Goal: Complete application form

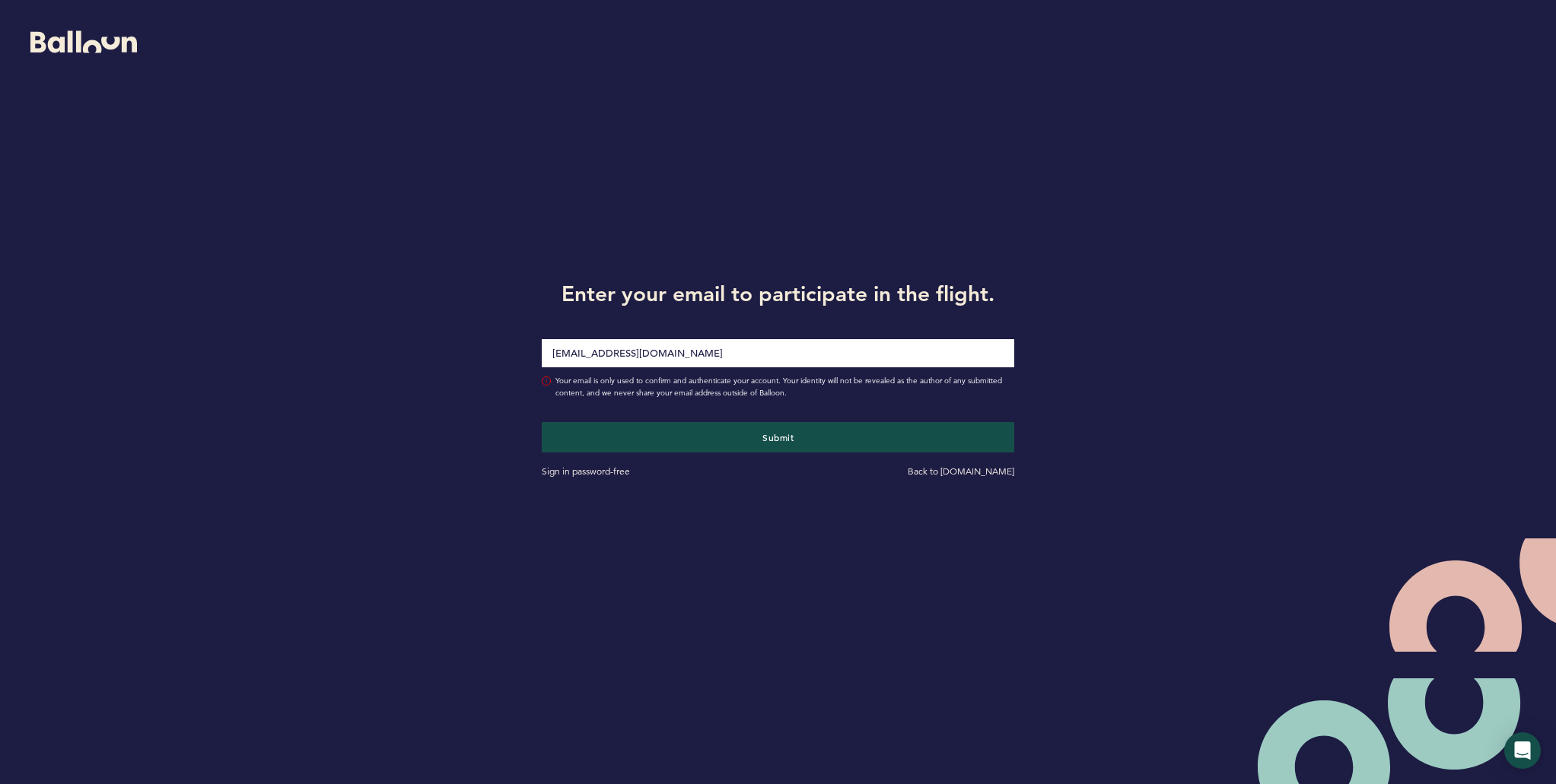
type input "[EMAIL_ADDRESS][DOMAIN_NAME]"
click at [542, 423] on button "Submit" at bounding box center [778, 437] width 473 height 30
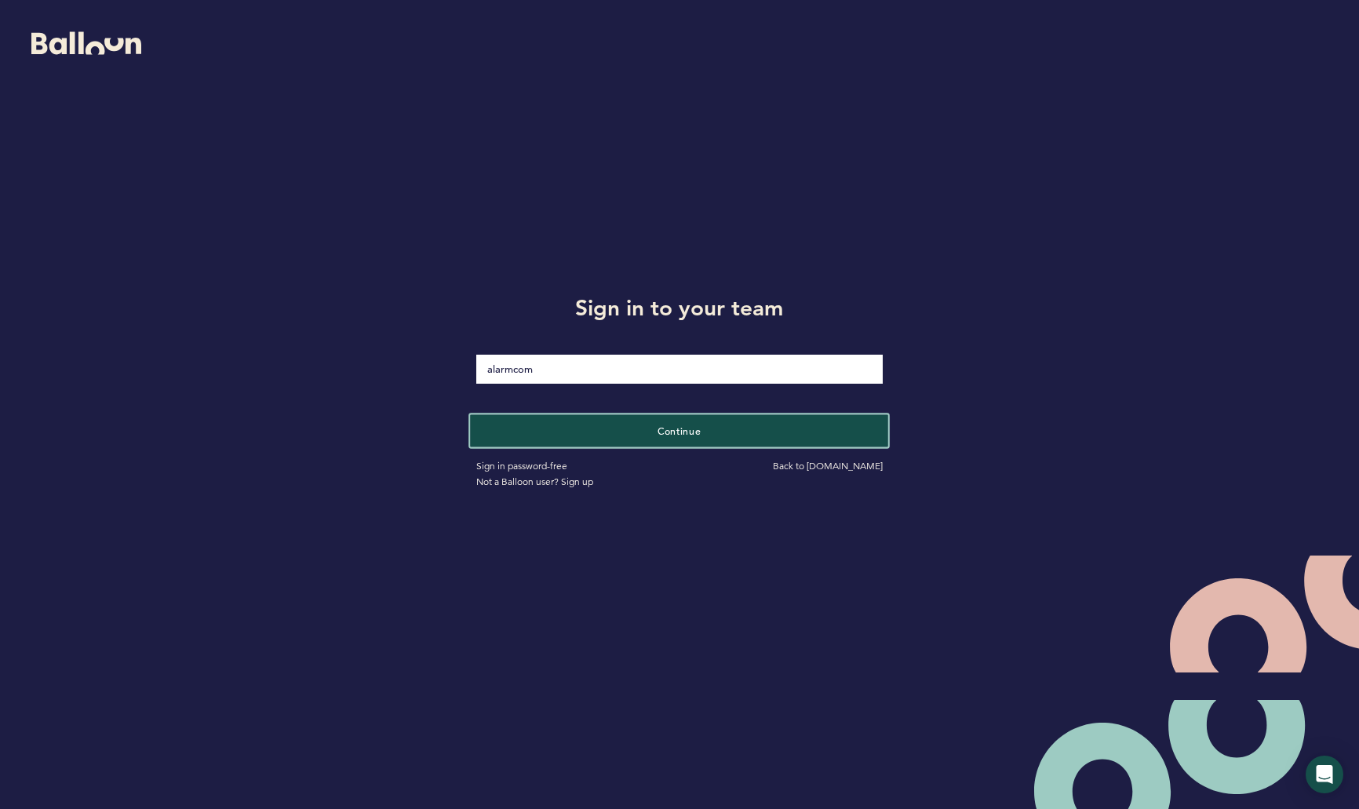
click at [582, 433] on button "Continue" at bounding box center [680, 430] width 418 height 32
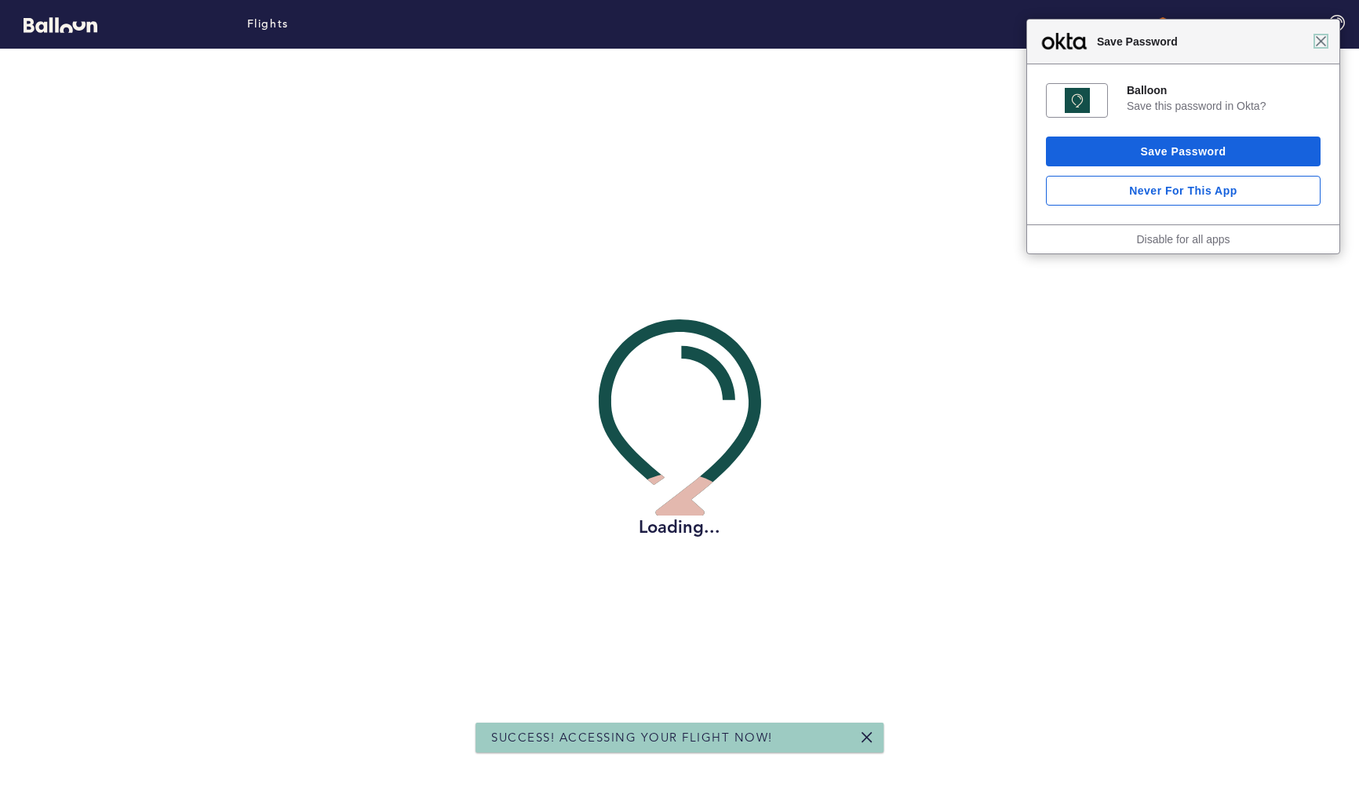
click at [1326, 46] on span "Close" at bounding box center [1321, 41] width 12 height 12
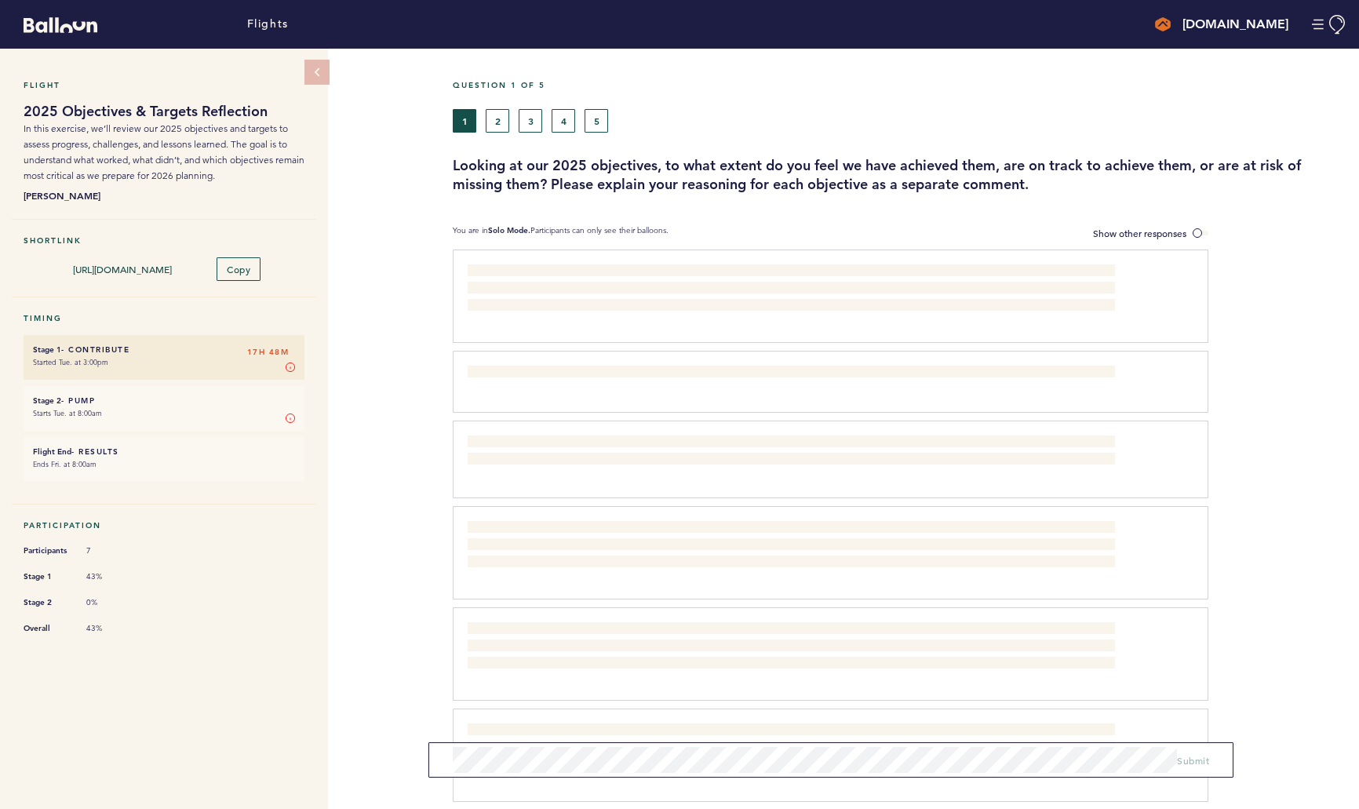
click at [130, 406] on small "Starts Tue. at 8:00am" at bounding box center [164, 414] width 262 height 16
click at [169, 406] on small "Starts Tue. at 8:00am" at bounding box center [164, 414] width 262 height 16
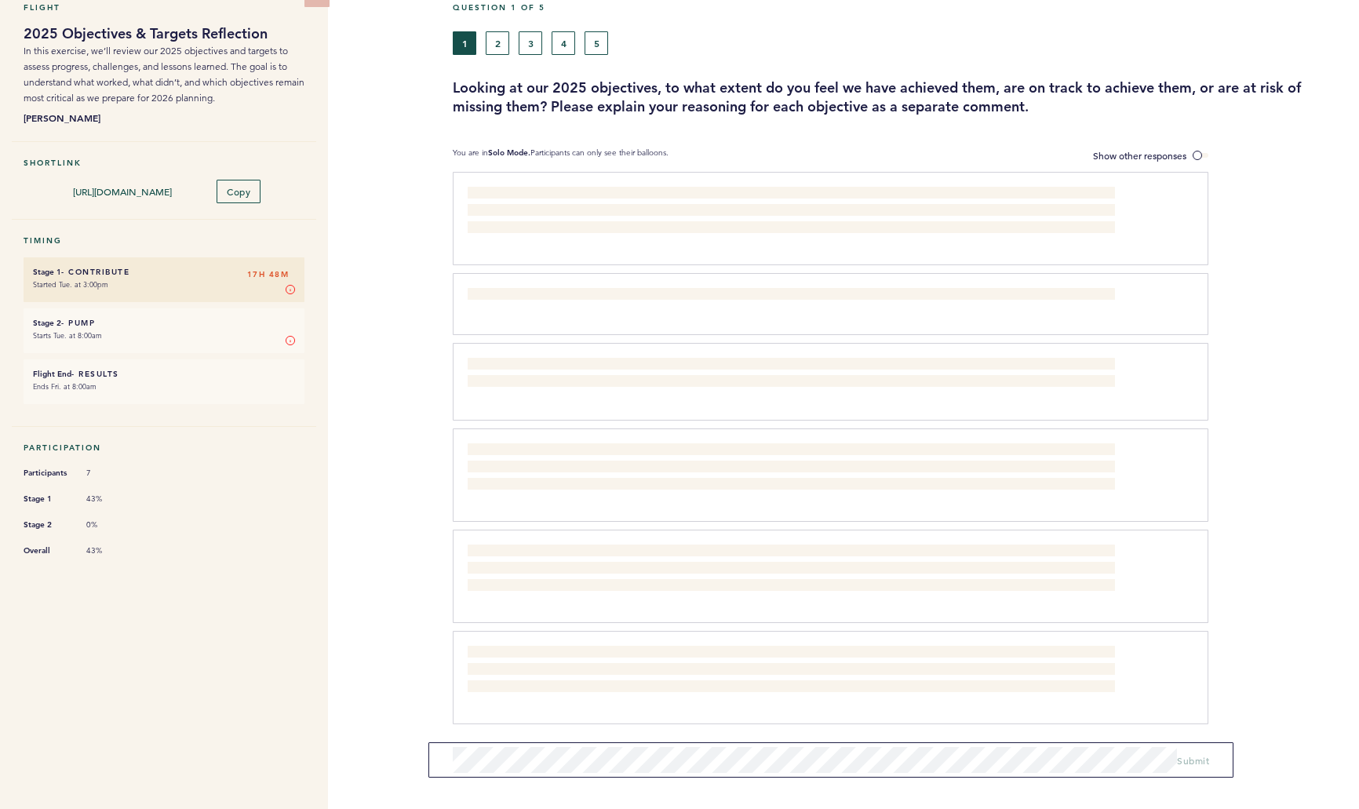
click at [213, 301] on ul "Stage 1 - Contribute 17H 48M Started Tue. at 3:00pm Stage 1 In Stage 1, you can…" at bounding box center [164, 330] width 281 height 147
click at [213, 322] on h6 "Stage 2 - Pump 17H 48M" at bounding box center [164, 323] width 262 height 10
click at [163, 328] on small "Starts Tue. at 8:00am" at bounding box center [164, 336] width 262 height 16
click at [160, 277] on small "Started Tue. at 3:00pm" at bounding box center [164, 285] width 262 height 16
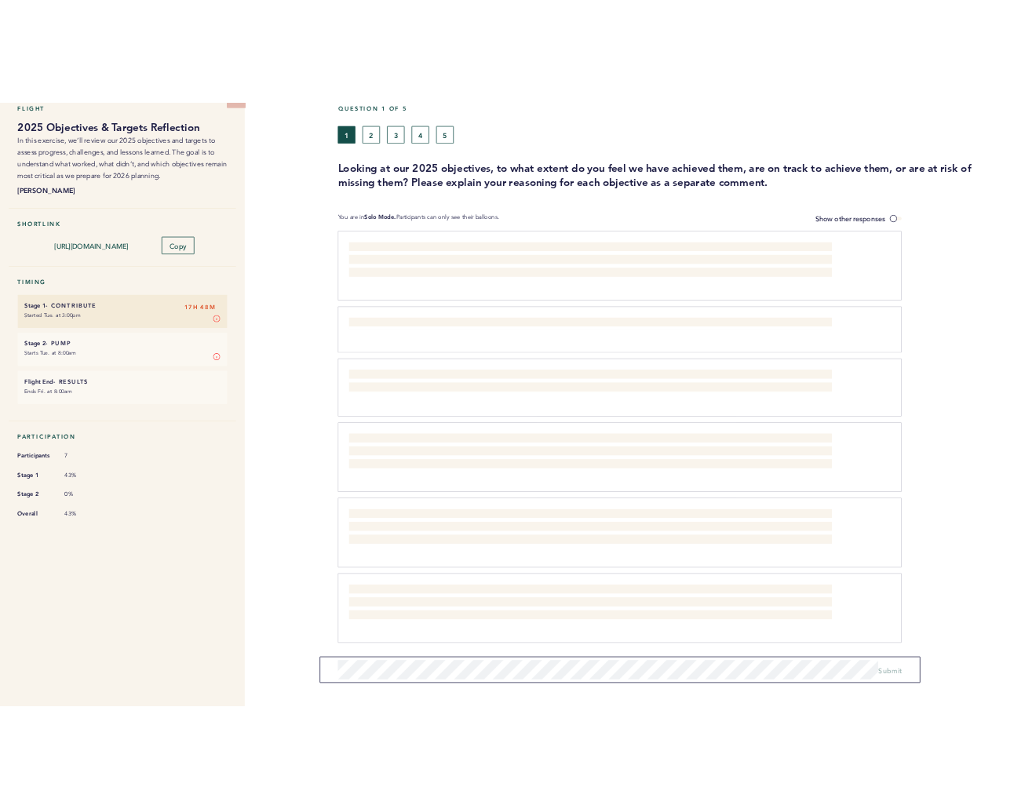
scroll to position [0, 0]
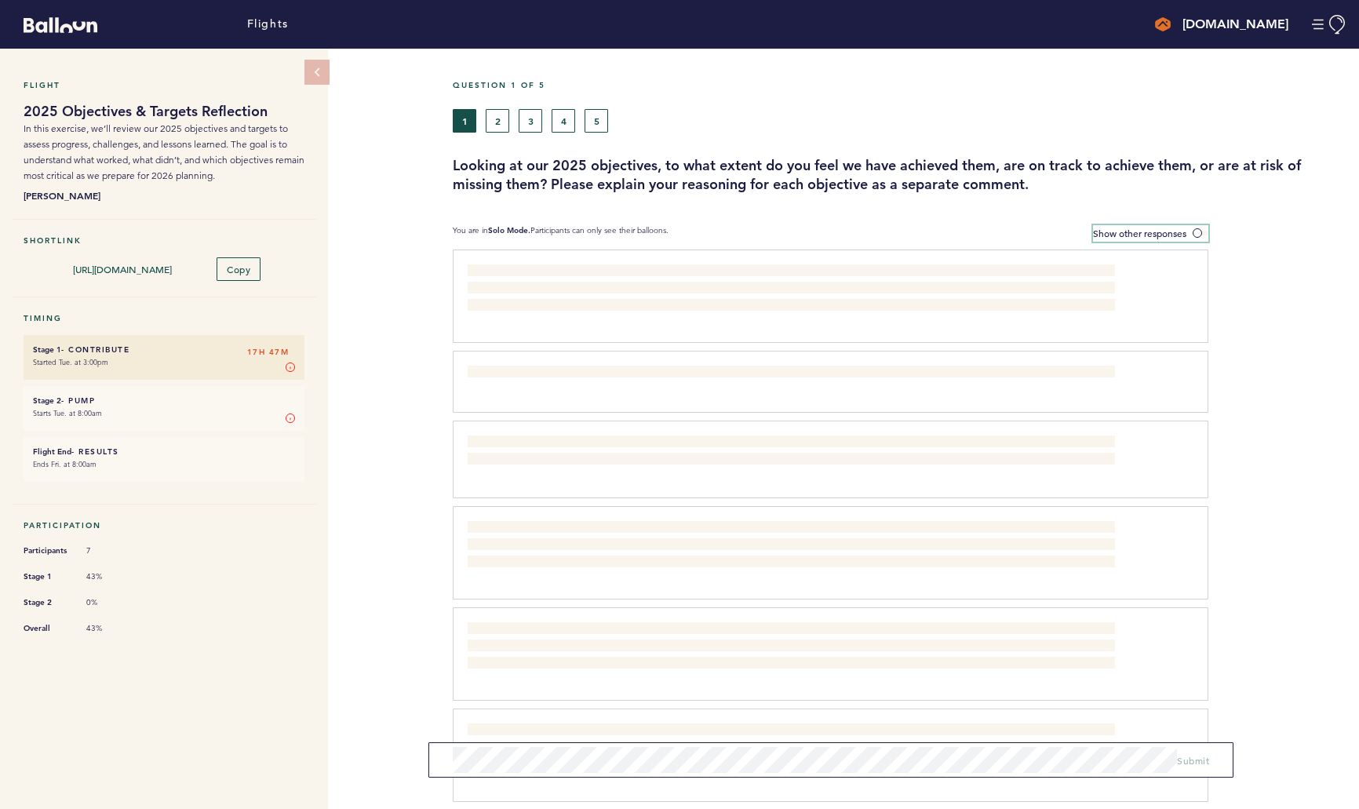
click at [1188, 228] on label "Show other responses" at bounding box center [1150, 233] width 115 height 16
click at [0, 0] on input "Show other responses" at bounding box center [0, 0] width 0 height 0
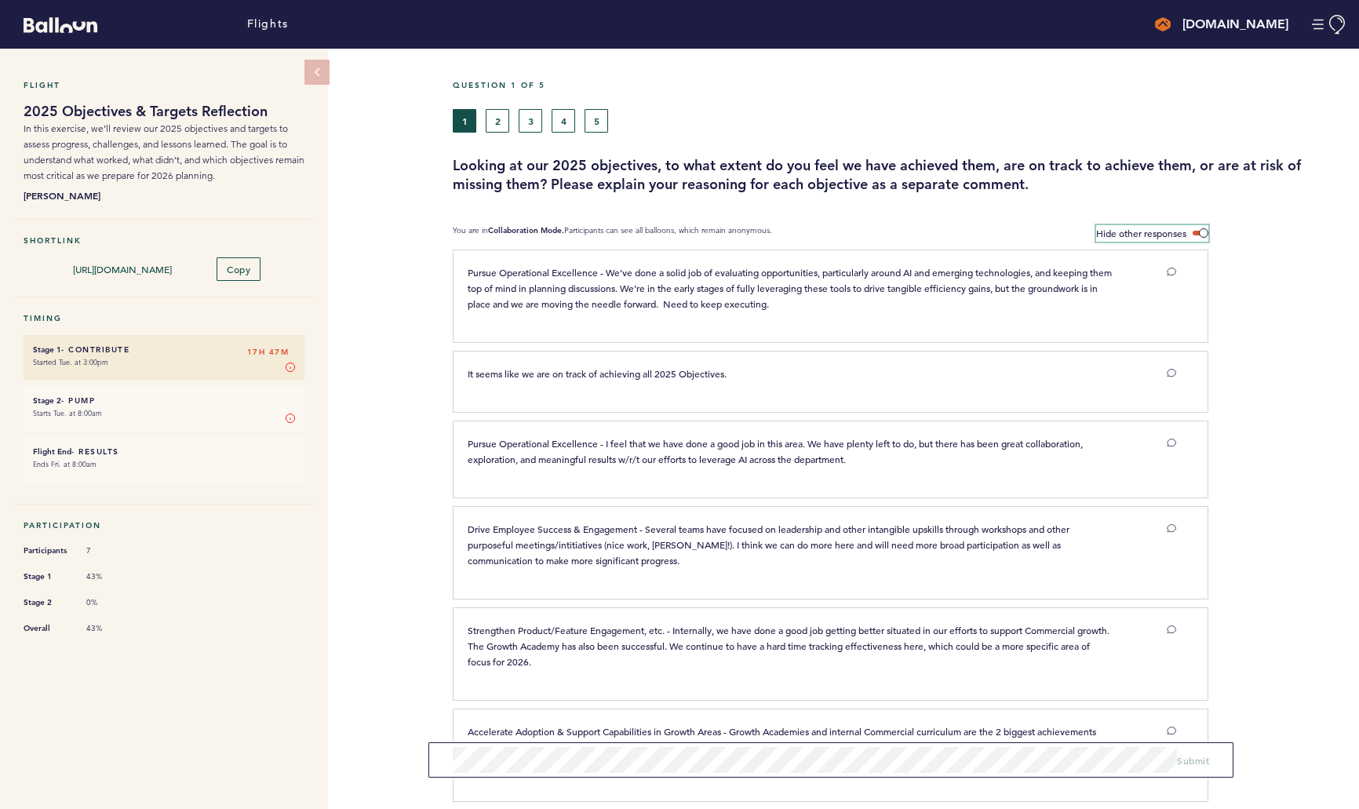
click at [1151, 233] on span "Hide other responses" at bounding box center [1141, 233] width 90 height 13
click at [0, 0] on input "Hide other responses" at bounding box center [0, 0] width 0 height 0
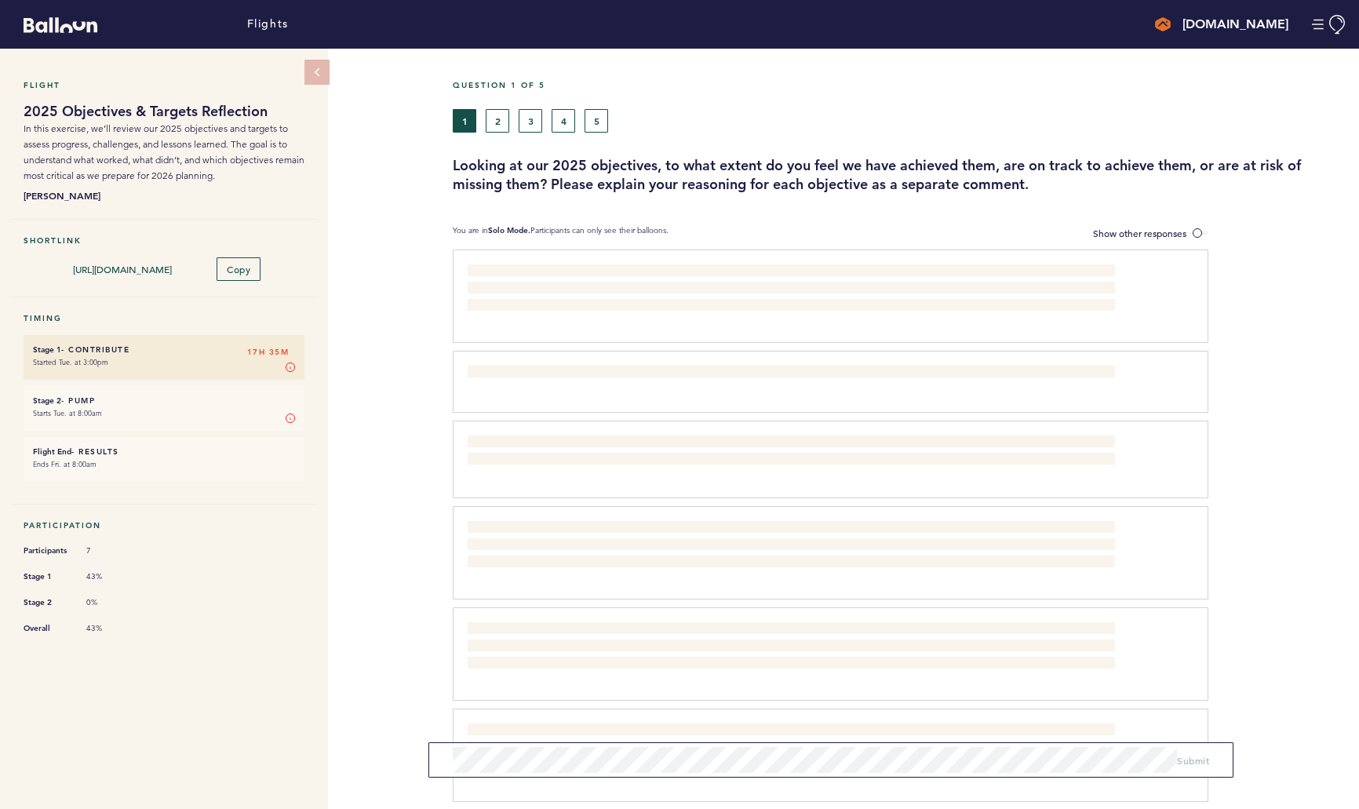
click at [631, 367] on span "It seems like we are on track of achieving all 2025 Objectives." at bounding box center [597, 373] width 259 height 13
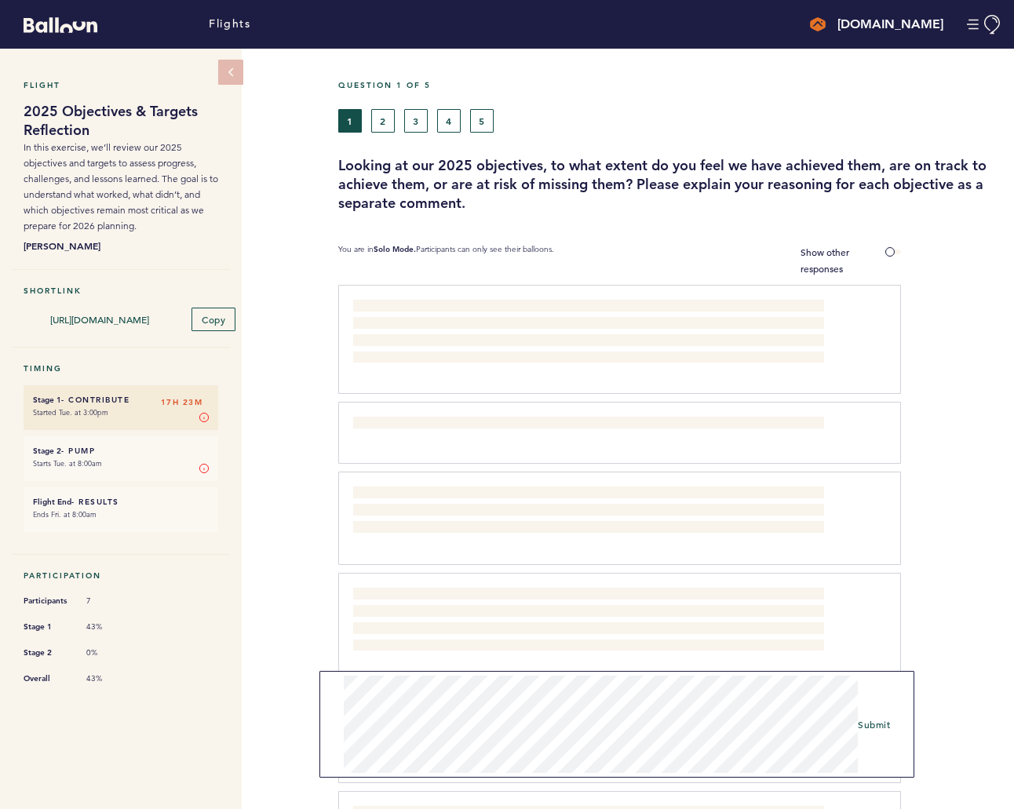
click at [337, 690] on form "Submit" at bounding box center [616, 724] width 595 height 107
click at [877, 725] on span "Submit" at bounding box center [874, 724] width 32 height 13
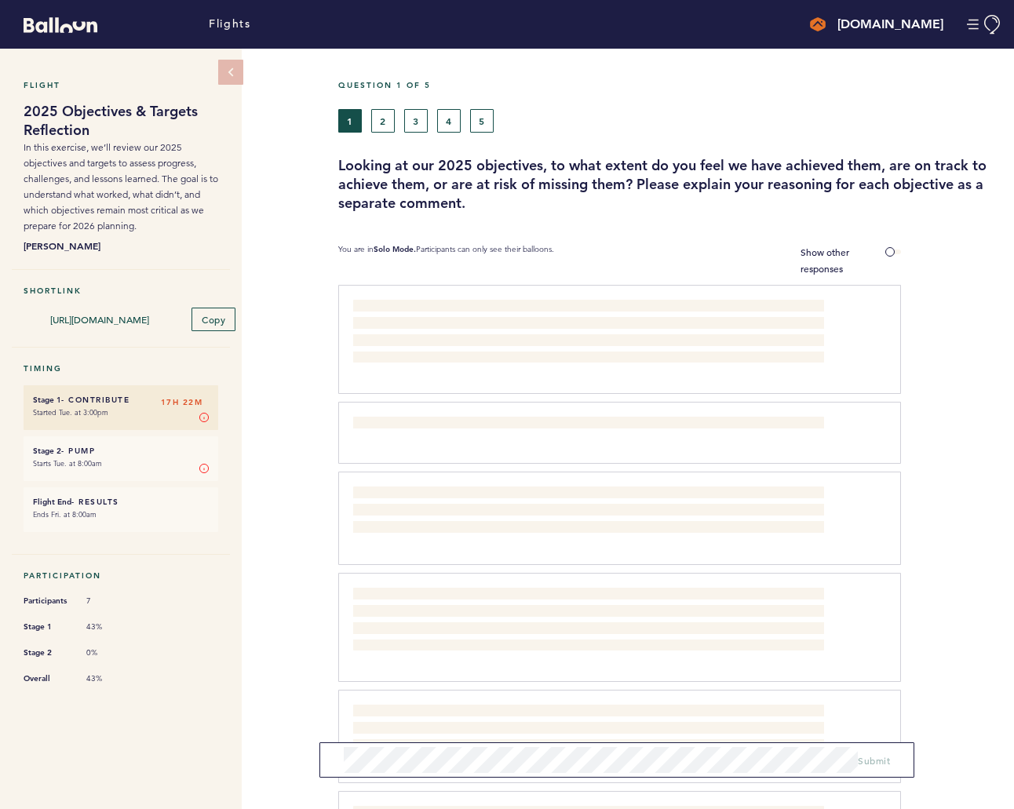
scroll to position [39, 0]
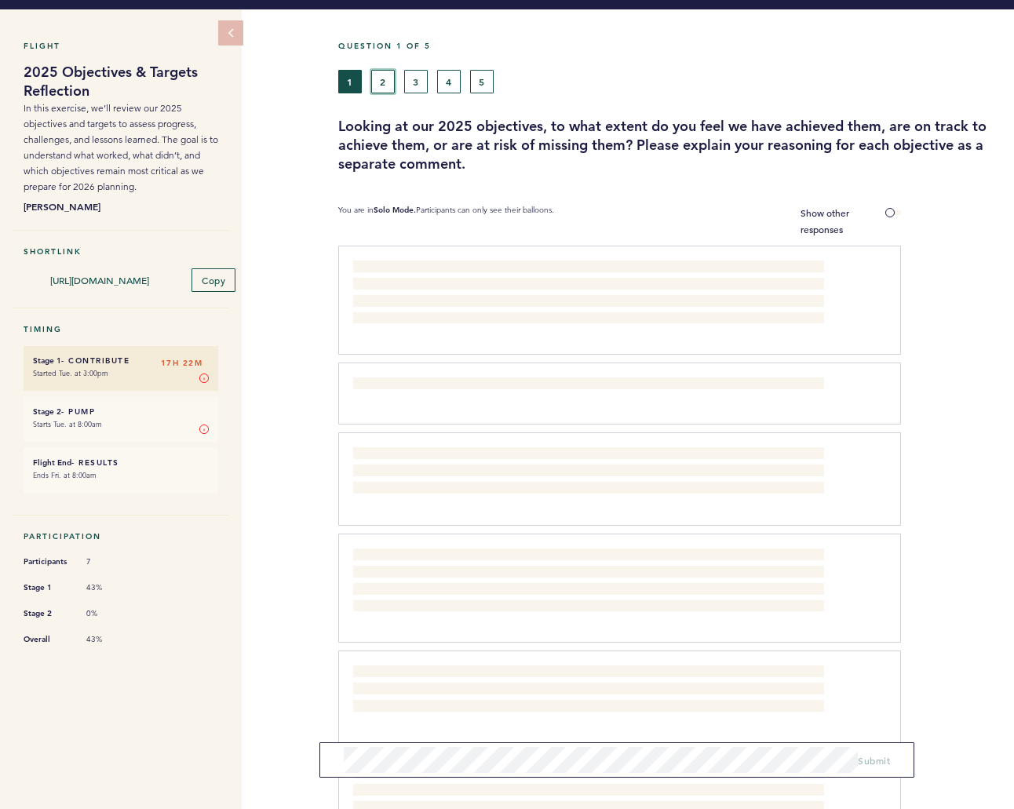
click at [378, 82] on button "2" at bounding box center [383, 82] width 24 height 24
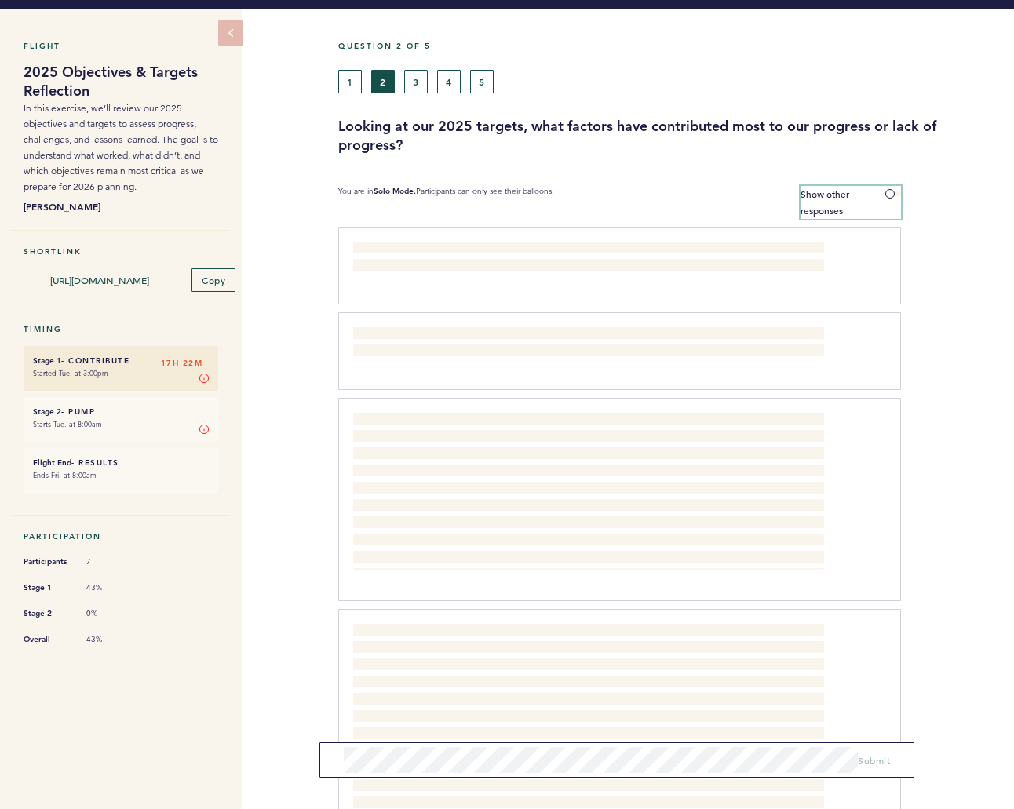
click at [858, 198] on label "Show other responses" at bounding box center [851, 202] width 101 height 33
click at [0, 0] on input "Show other responses" at bounding box center [0, 0] width 0 height 0
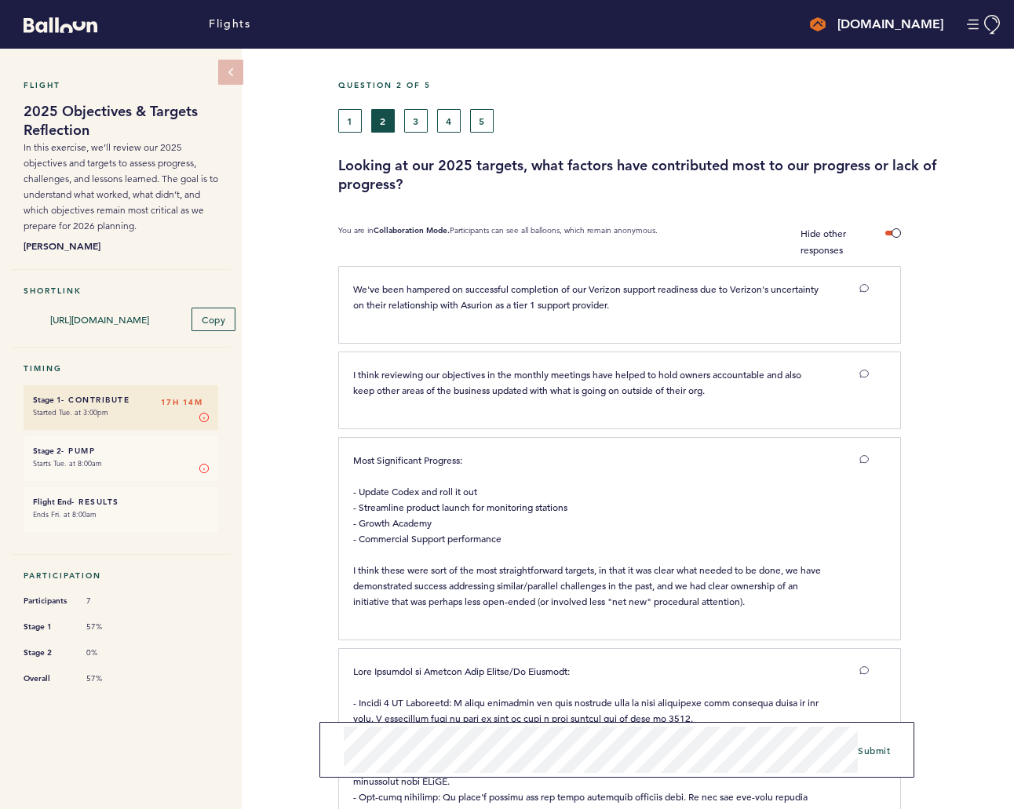
scroll to position [71, 0]
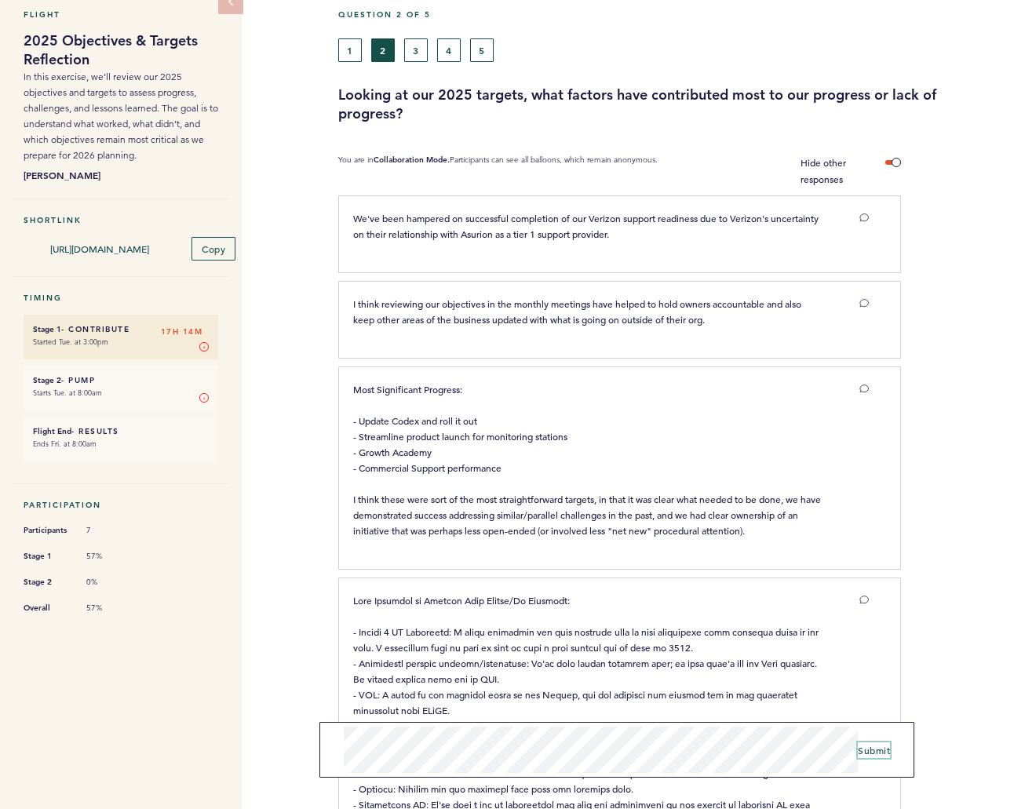
click at [887, 744] on span "Submit" at bounding box center [874, 750] width 32 height 13
click at [418, 57] on button "3" at bounding box center [416, 50] width 24 height 24
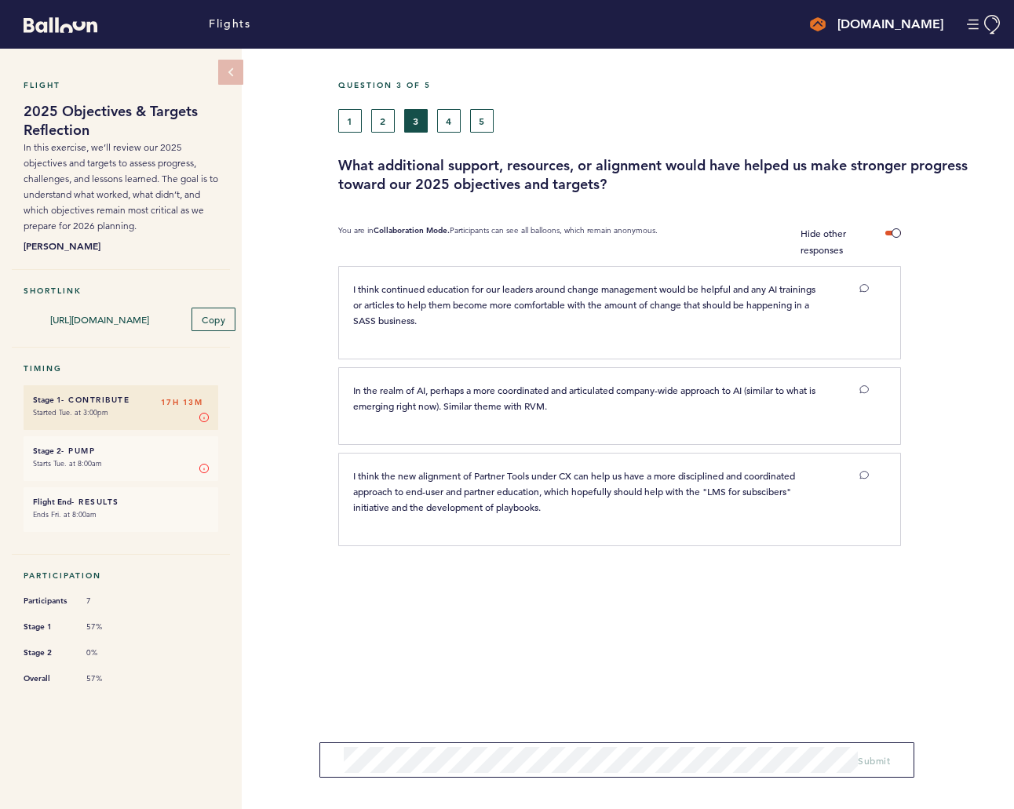
click at [447, 745] on form "Submit" at bounding box center [616, 759] width 595 height 35
click at [453, 745] on form "Submit" at bounding box center [616, 759] width 595 height 35
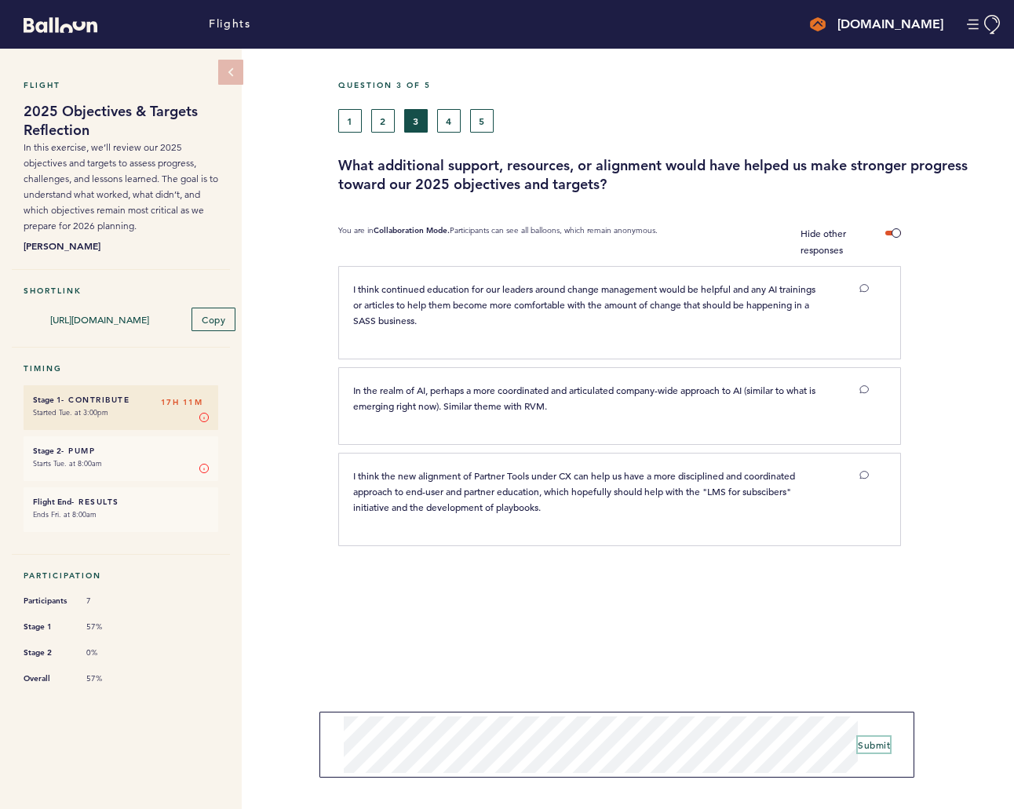
click at [874, 745] on span "Submit" at bounding box center [874, 745] width 32 height 13
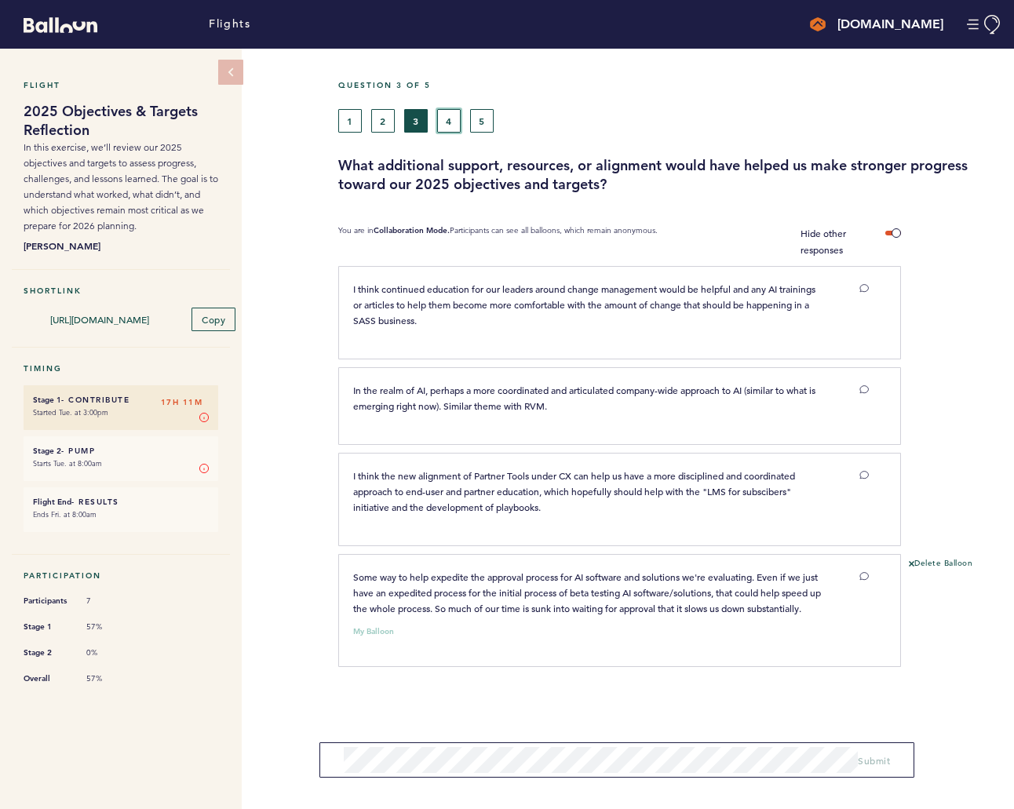
click at [453, 113] on button "4" at bounding box center [449, 121] width 24 height 24
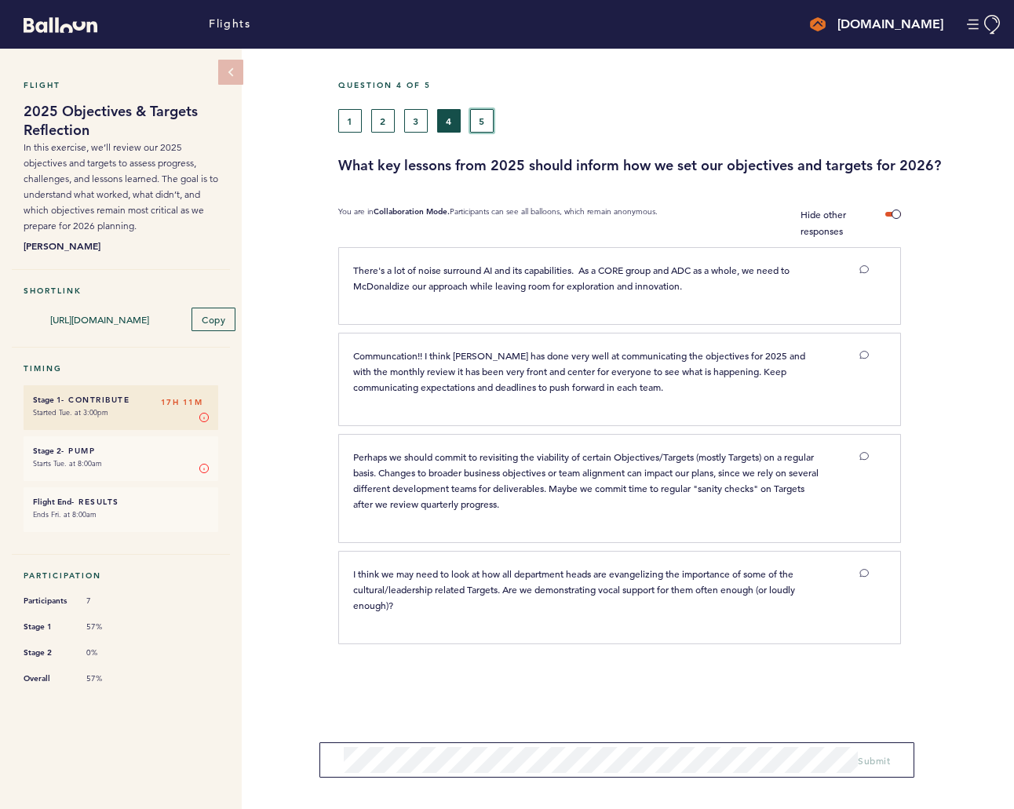
click at [479, 114] on button "5" at bounding box center [482, 121] width 24 height 24
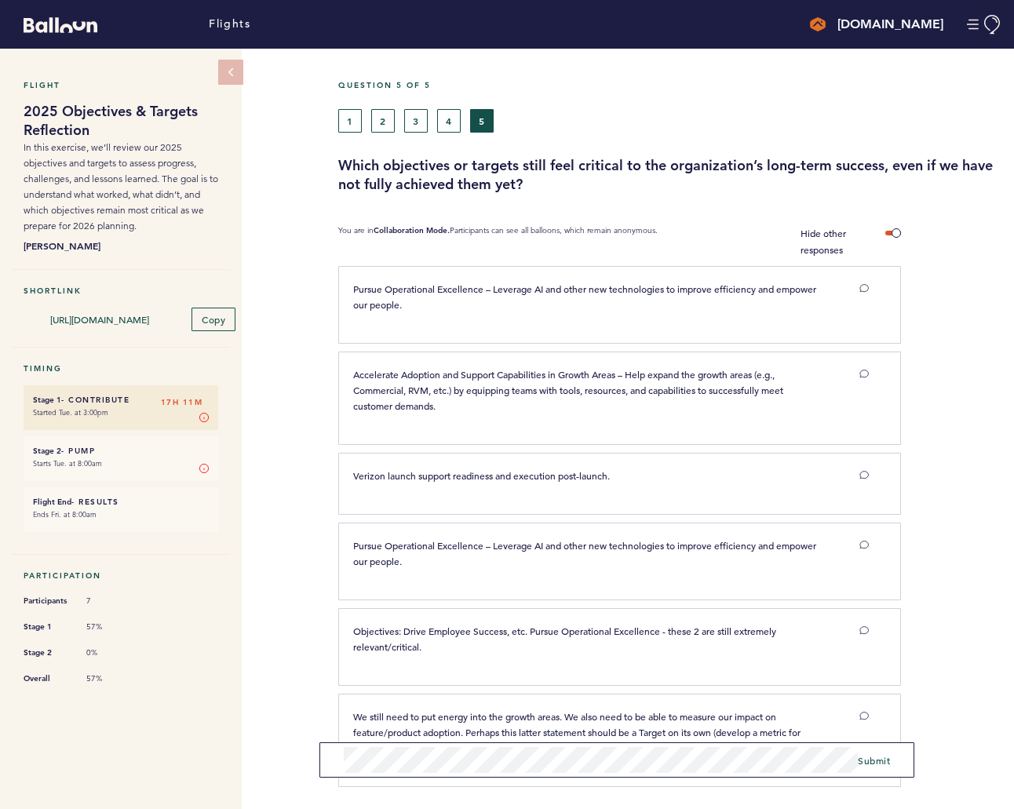
scroll to position [62, 0]
